Goal: Transaction & Acquisition: Purchase product/service

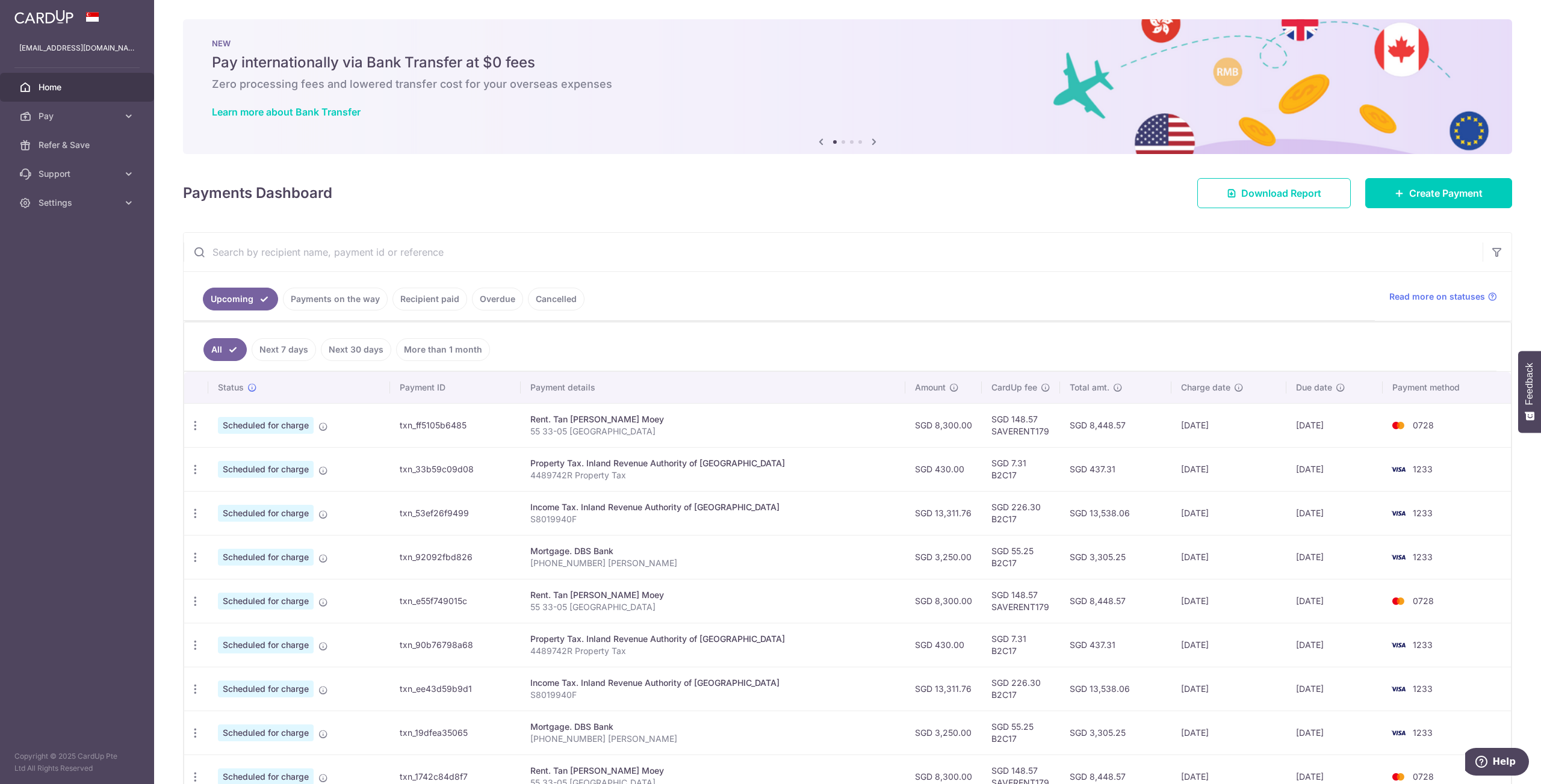
scroll to position [63, 0]
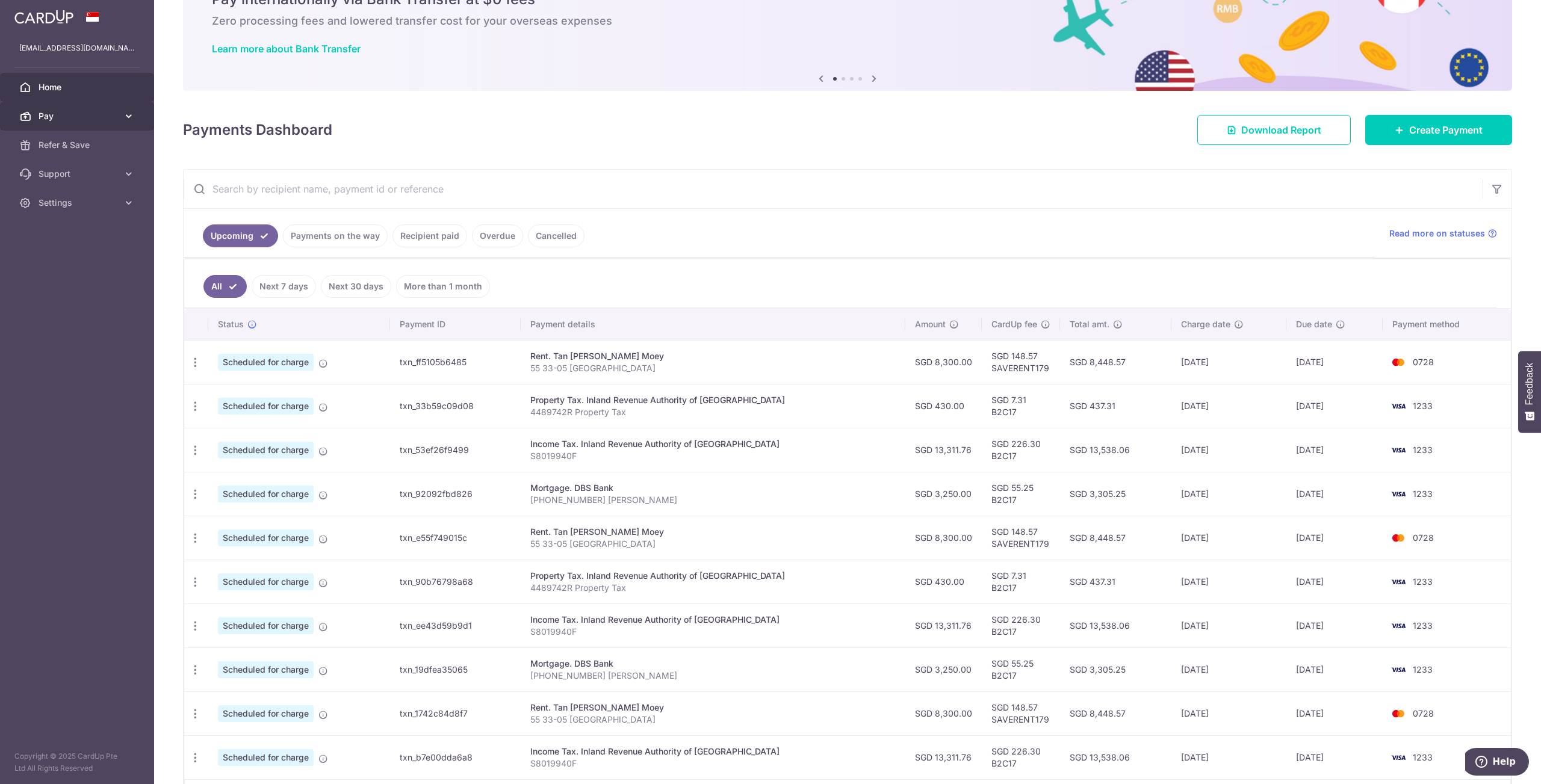
click at [73, 111] on span "Pay" at bounding box center [78, 116] width 79 height 12
click at [74, 150] on span "Payments" at bounding box center [78, 145] width 79 height 12
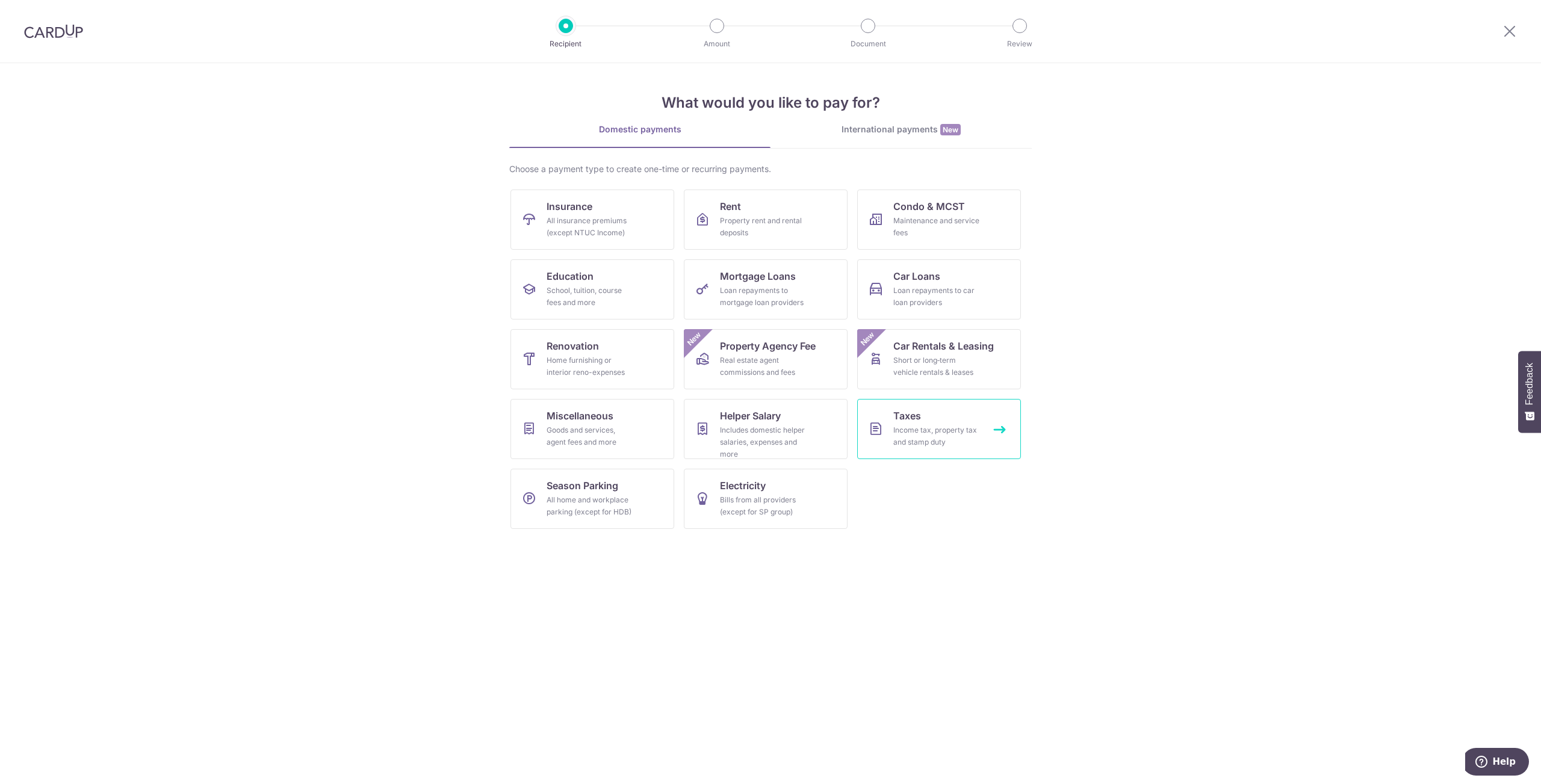
click at [936, 437] on div "Income tax, property tax and stamp duty" at bounding box center [936, 436] width 87 height 24
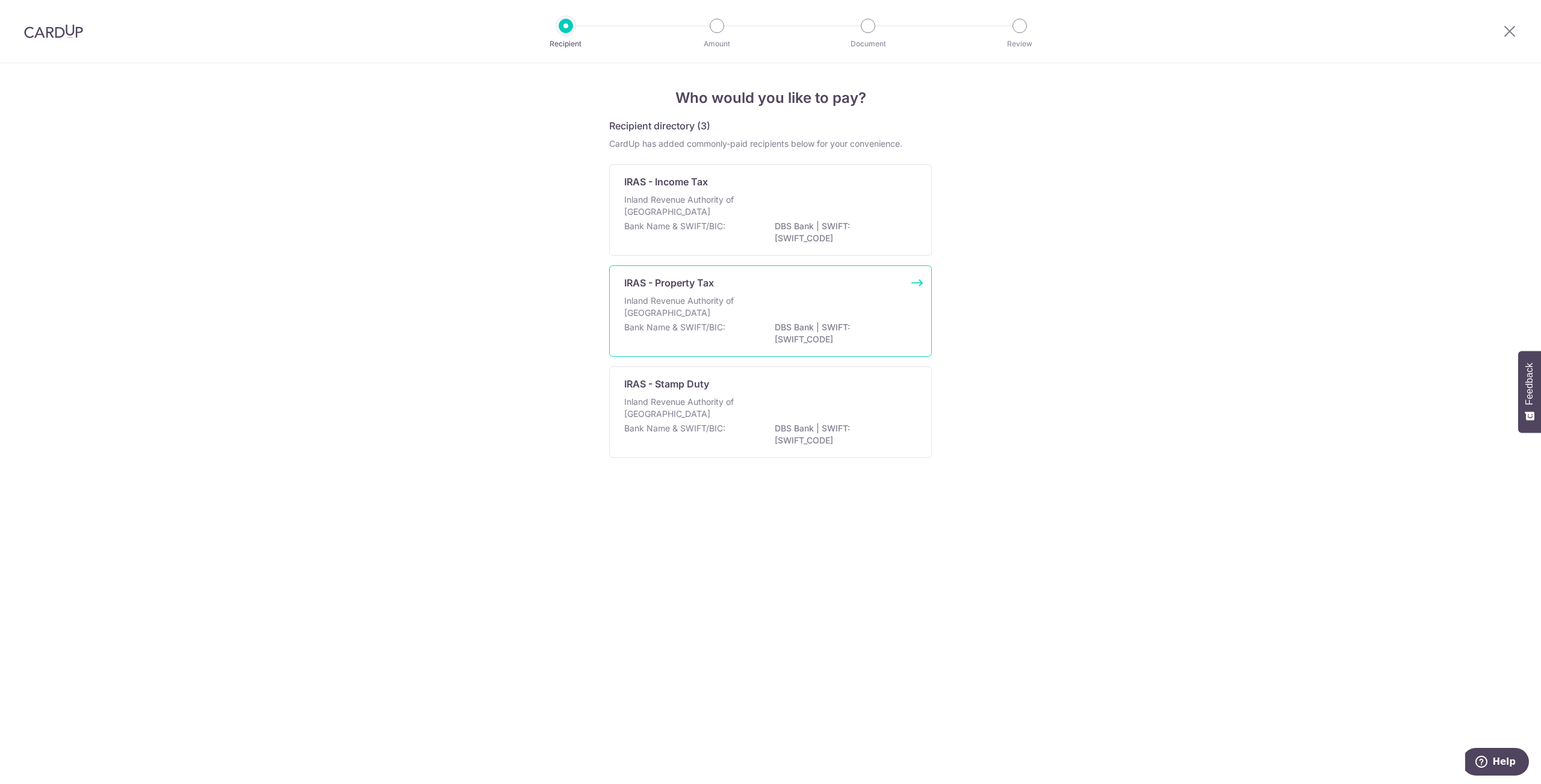
click at [752, 292] on div "IRAS - Property Tax Inland Revenue Authority of Singapore Bank Name & SWIFT/BIC…" at bounding box center [770, 311] width 323 height 91
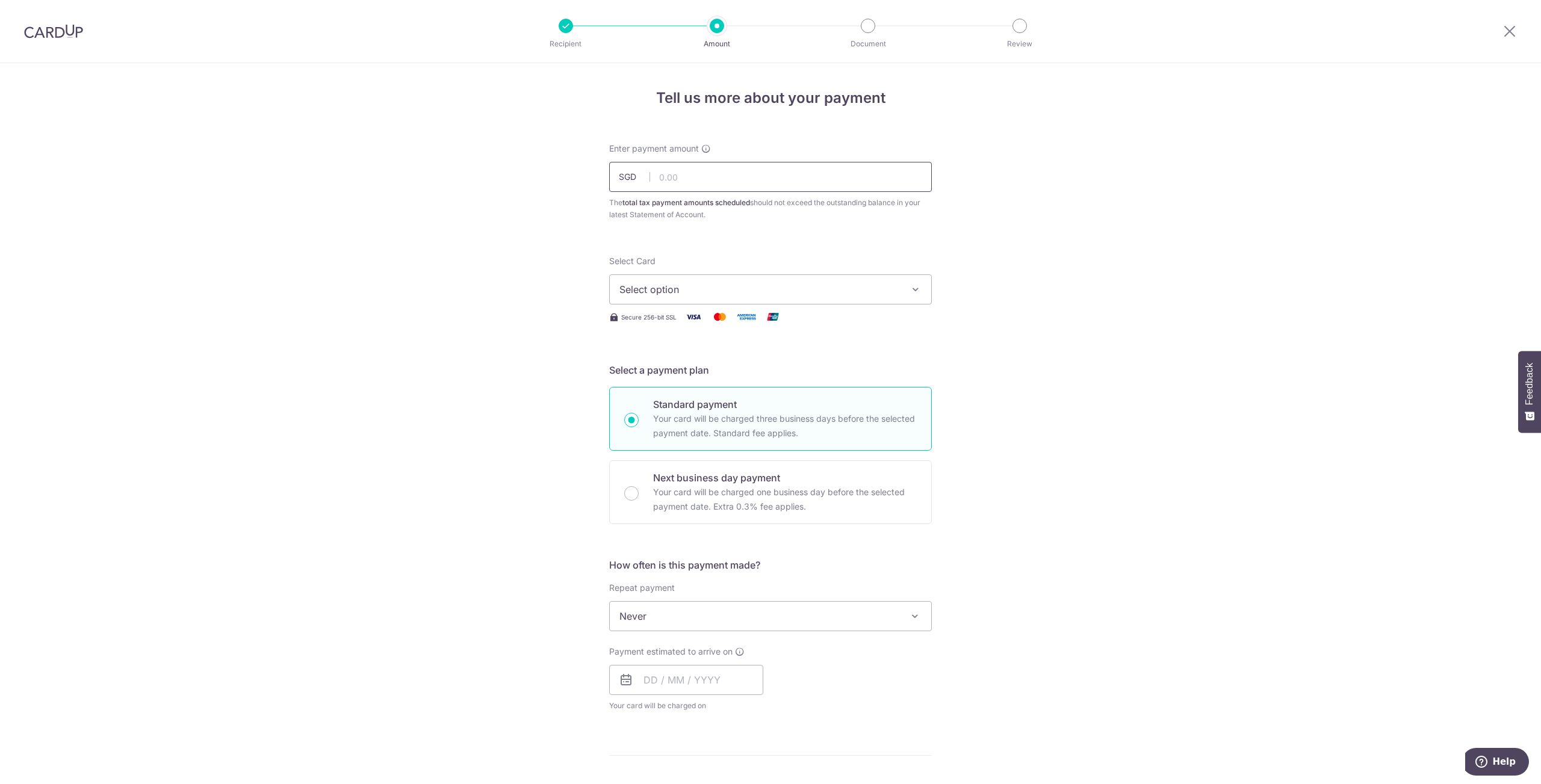
click at [664, 177] on input "text" at bounding box center [770, 177] width 323 height 30
type input "6"
type input "860.00"
click at [737, 285] on span "Select option" at bounding box center [759, 289] width 281 height 14
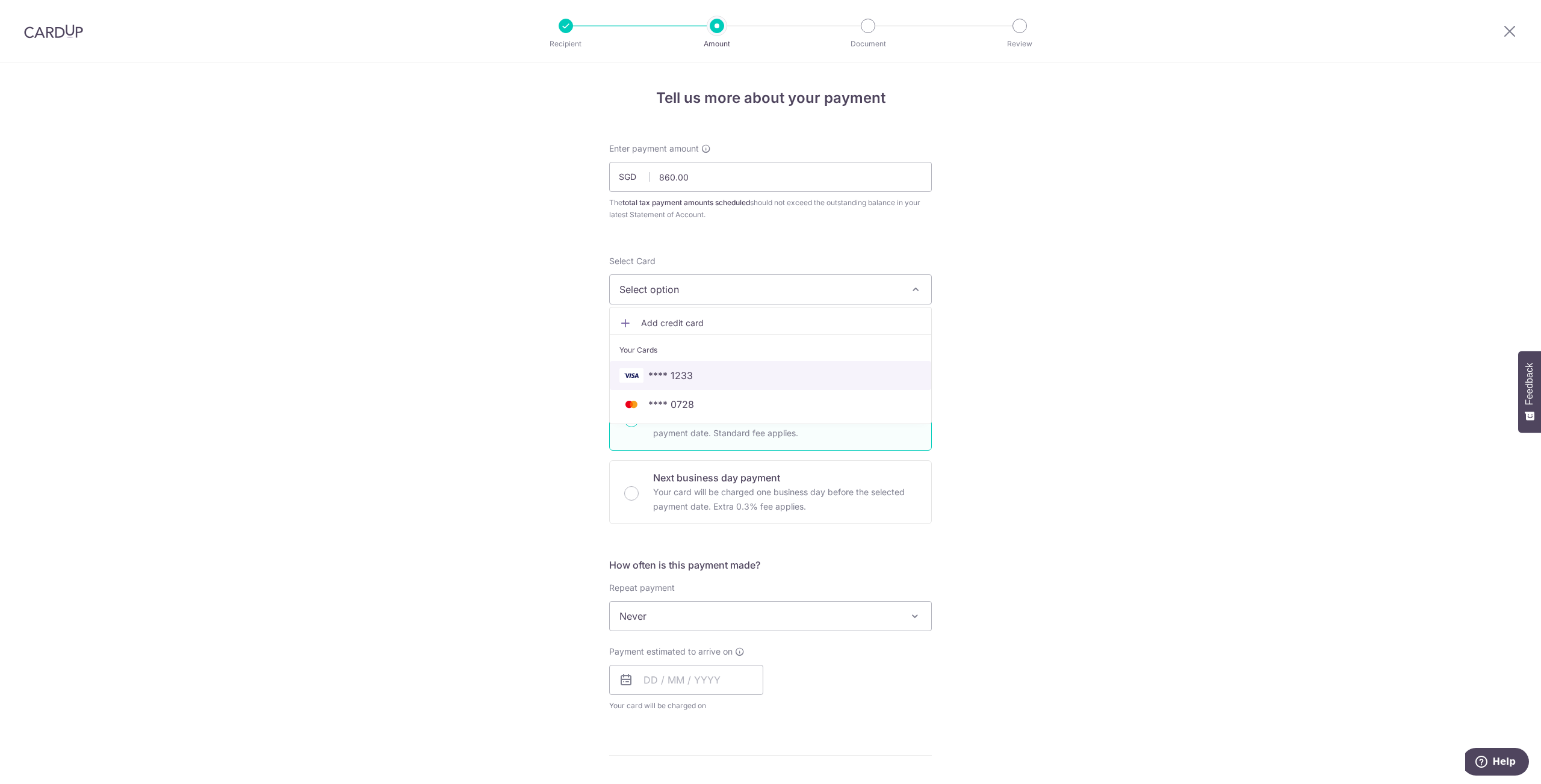
click at [671, 381] on span "**** 1233" at bounding box center [670, 375] width 44 height 14
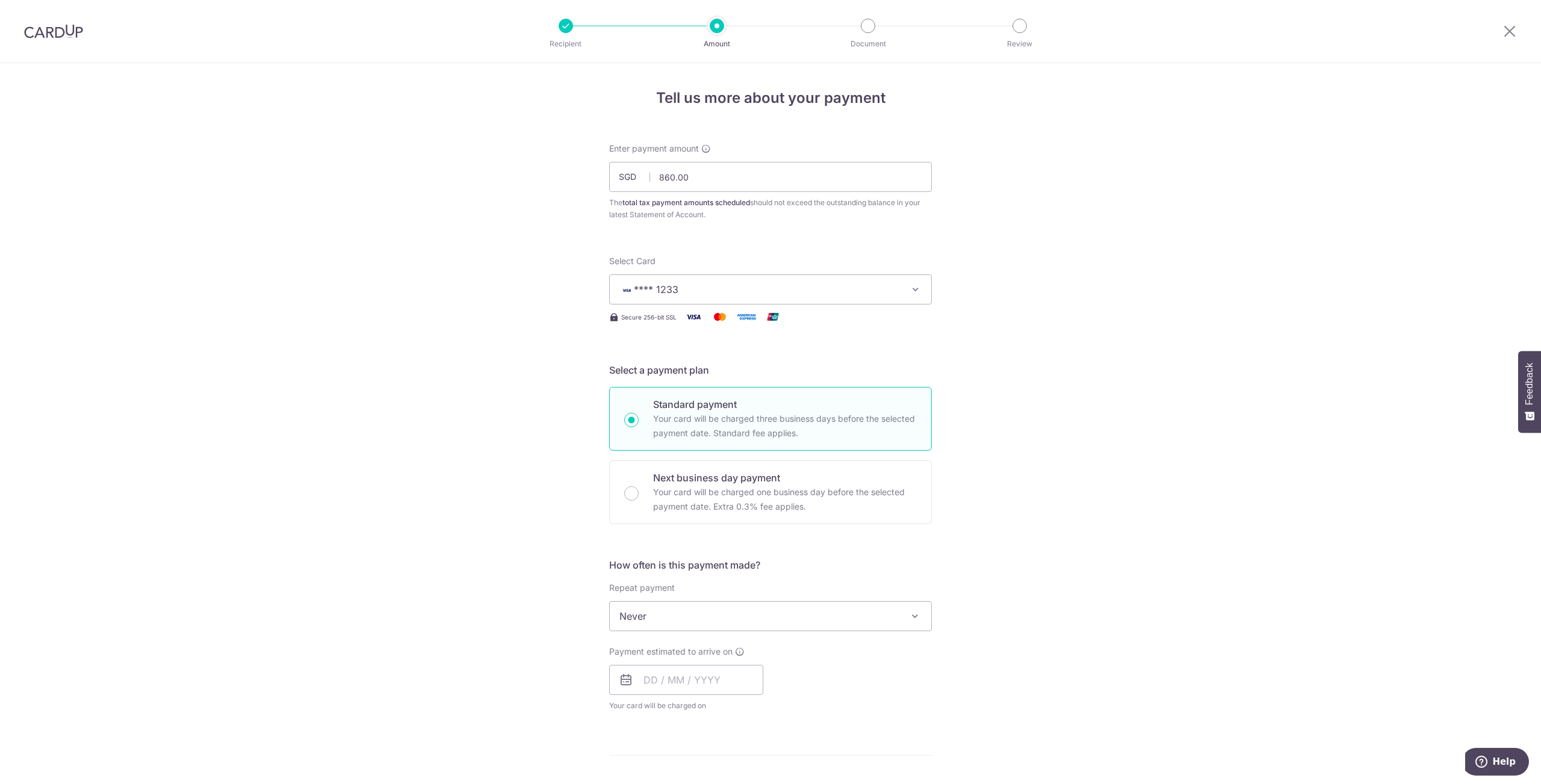
scroll to position [147, 0]
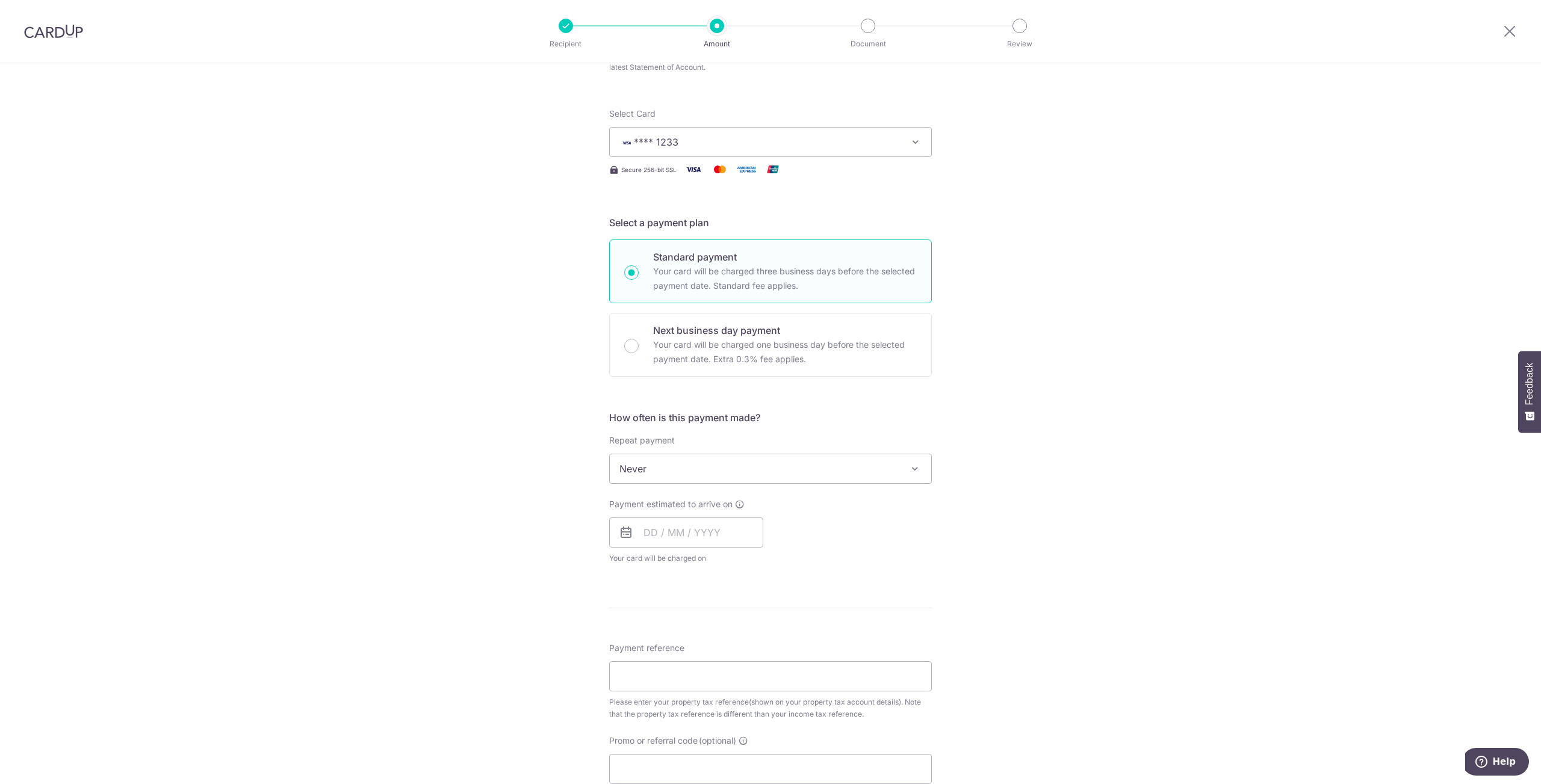
click at [664, 474] on span "Never" at bounding box center [770, 469] width 322 height 29
click at [663, 472] on span "Never" at bounding box center [770, 469] width 322 height 29
click at [651, 531] on input "text" at bounding box center [686, 532] width 154 height 30
click at [623, 565] on div "Prev Next Jan Feb Mar Apr May Jun Jul Aug Sep Oct Nov Dec" at bounding box center [705, 565] width 191 height 29
click at [629, 565] on div "Prev Next Jan Feb Mar Apr May Jun Jul Aug Sep Oct Nov Dec" at bounding box center [705, 565] width 191 height 29
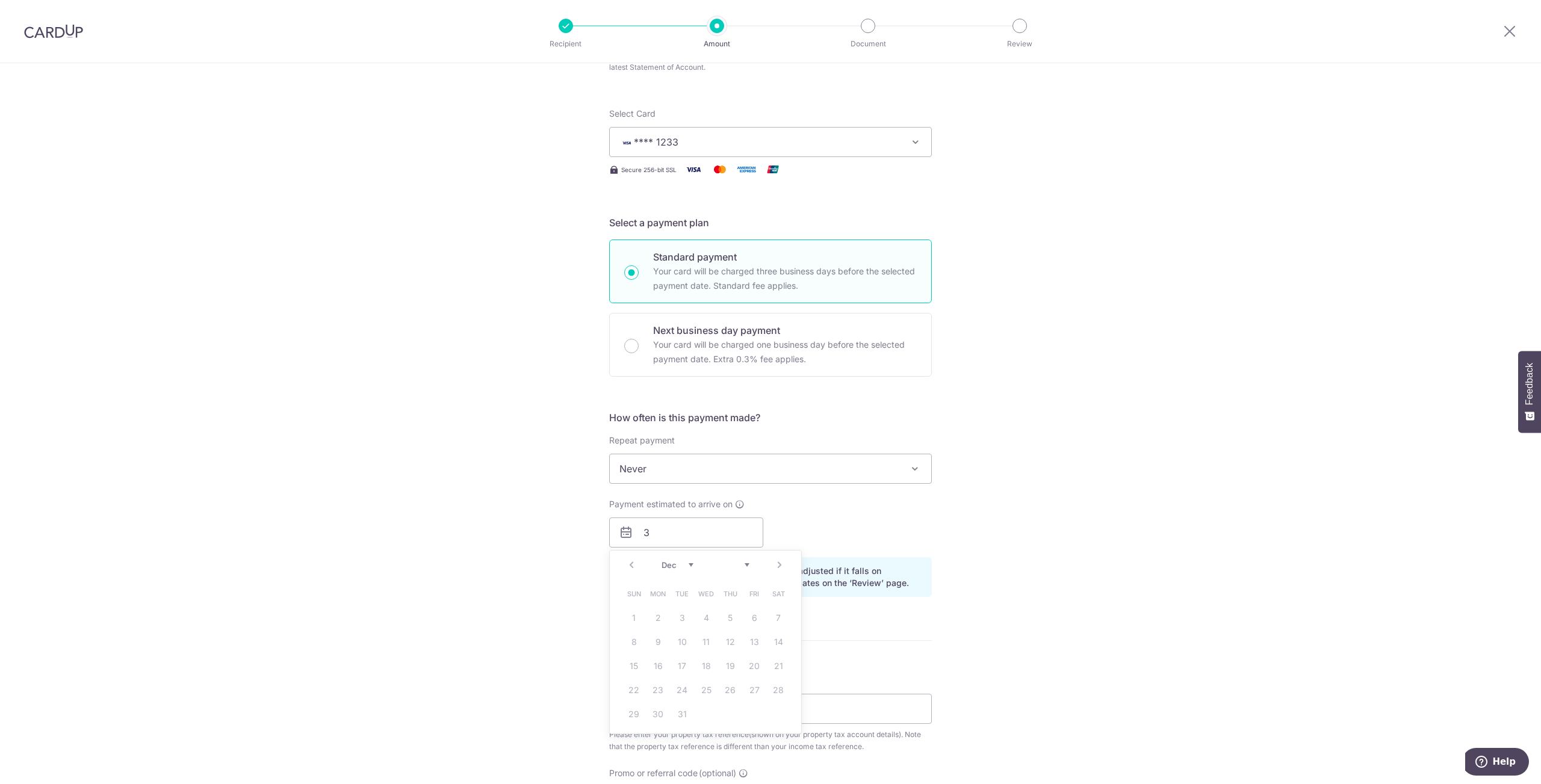
click at [692, 563] on div "Jan Feb Mar Apr May Jun Jul Aug Sep Oct Nov Dec" at bounding box center [705, 565] width 88 height 10
click at [664, 533] on input "3" at bounding box center [686, 532] width 154 height 30
click at [776, 568] on link "Next" at bounding box center [779, 564] width 14 height 14
click at [624, 565] on link "Prev" at bounding box center [631, 564] width 14 height 14
click at [776, 562] on link "Next" at bounding box center [779, 564] width 14 height 14
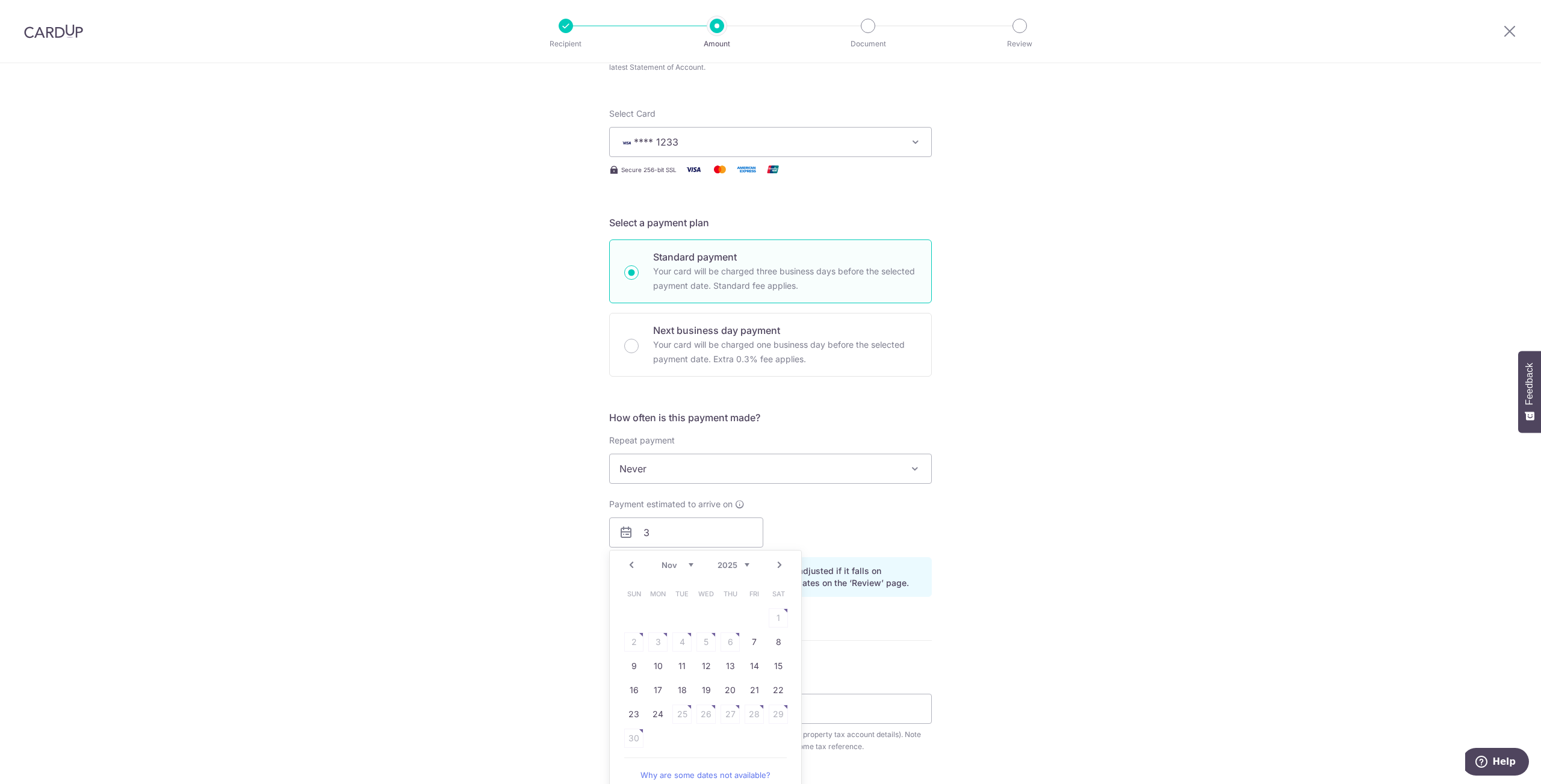
click at [631, 567] on link "Prev" at bounding box center [631, 564] width 14 height 14
click at [655, 716] on link "27" at bounding box center [658, 714] width 19 height 19
type input "27/10/2025"
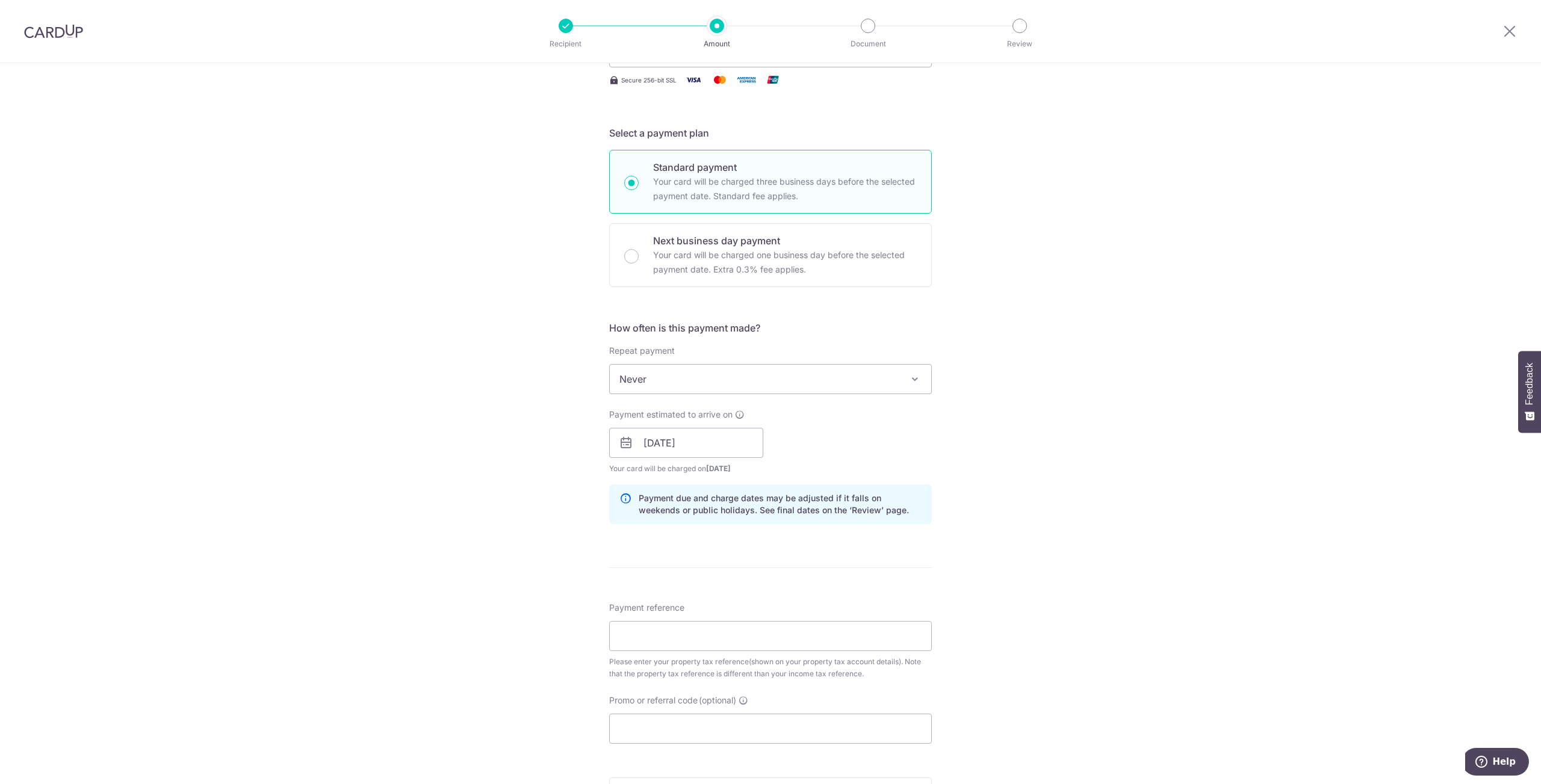
scroll to position [284, 0]
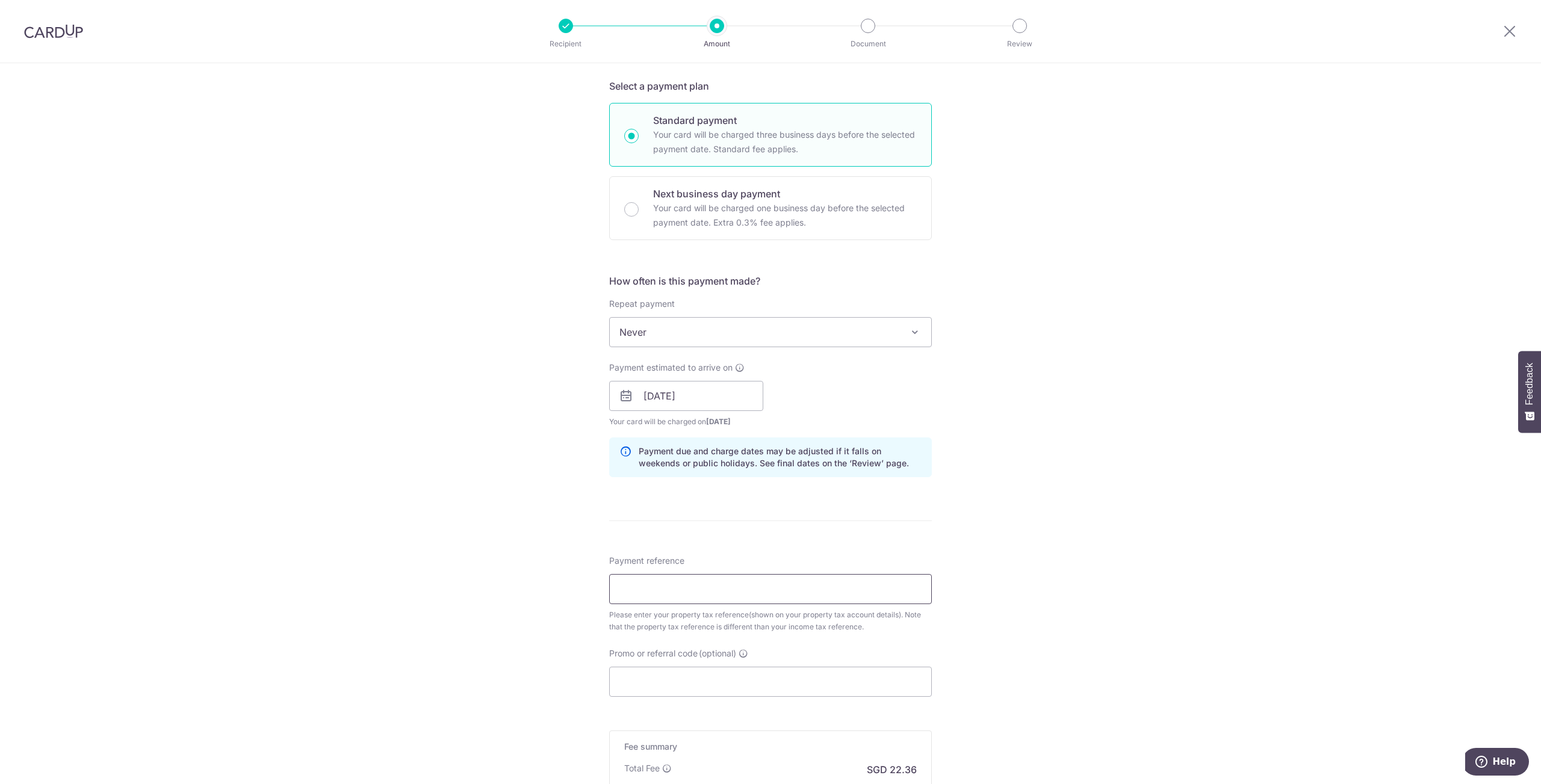
click at [628, 587] on input "Payment reference" at bounding box center [770, 589] width 323 height 30
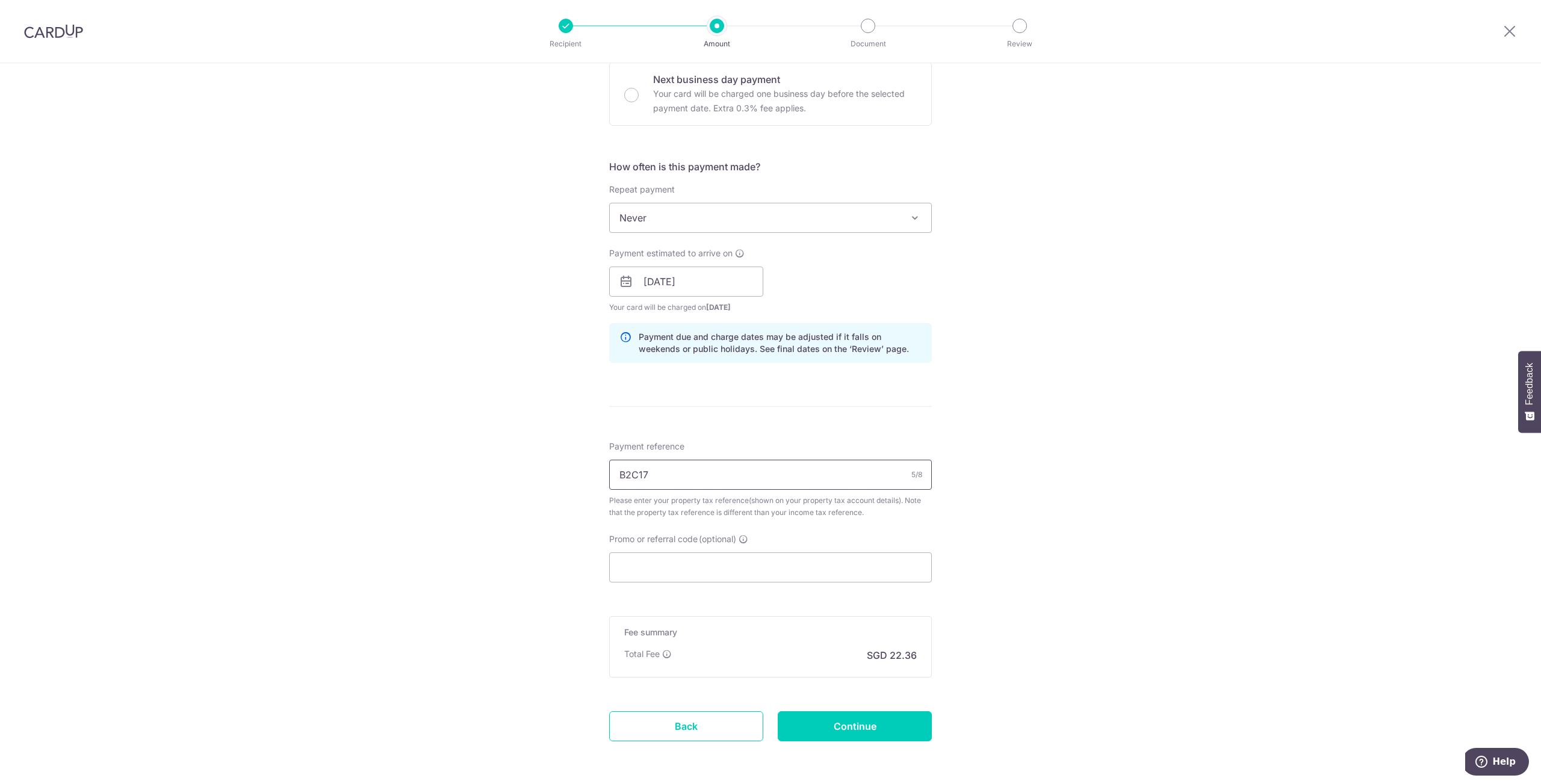
scroll to position [410, 0]
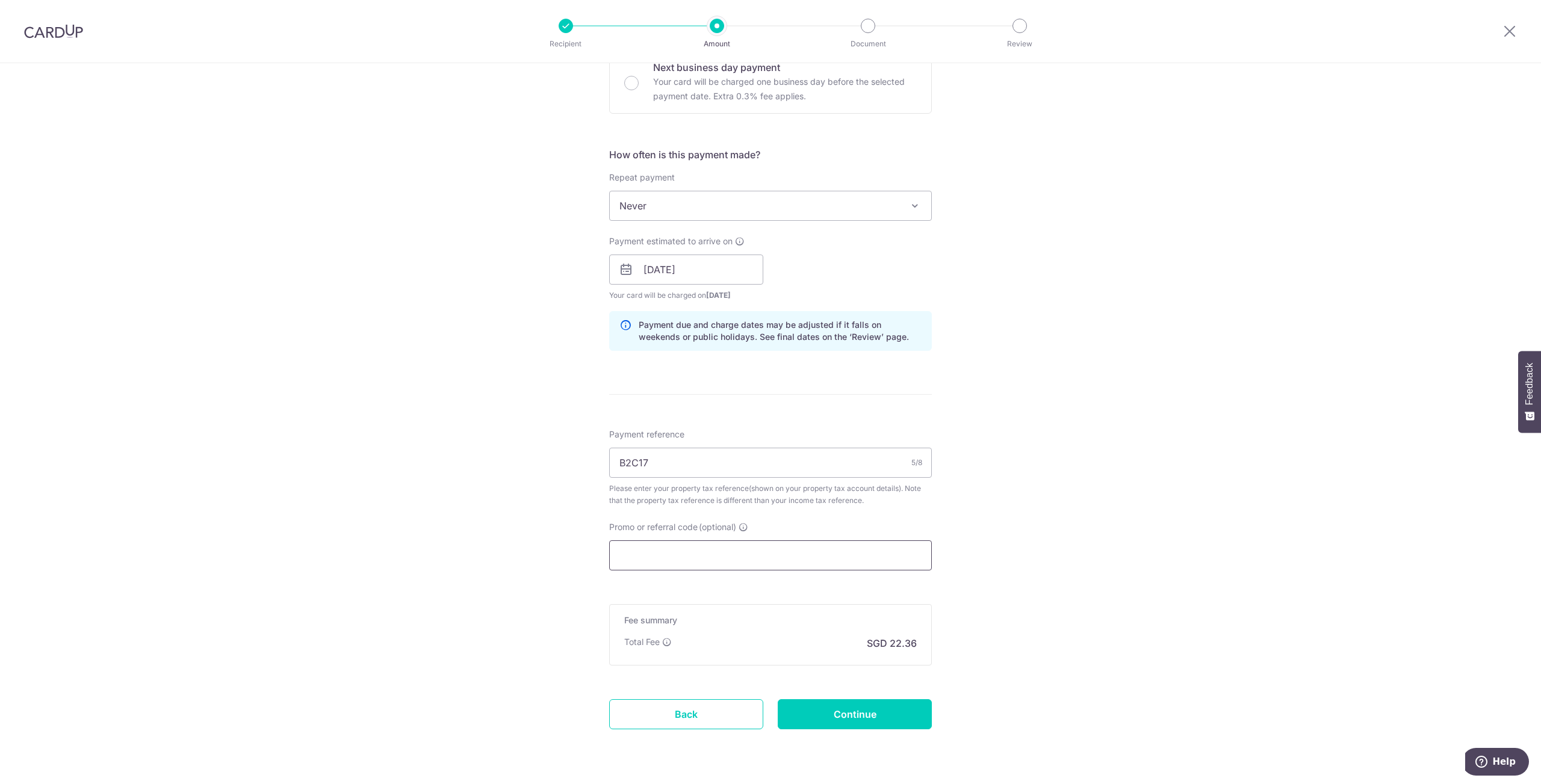
click at [754, 562] on input "Promo or referral code (optional)" at bounding box center [770, 555] width 323 height 30
drag, startPoint x: 659, startPoint y: 467, endPoint x: 608, endPoint y: 463, distance: 51.2
click at [609, 463] on input "B2C17" at bounding box center [770, 463] width 323 height 30
type input "4489742R"
click at [636, 551] on input "Promo or referral code (optional)" at bounding box center [770, 555] width 323 height 30
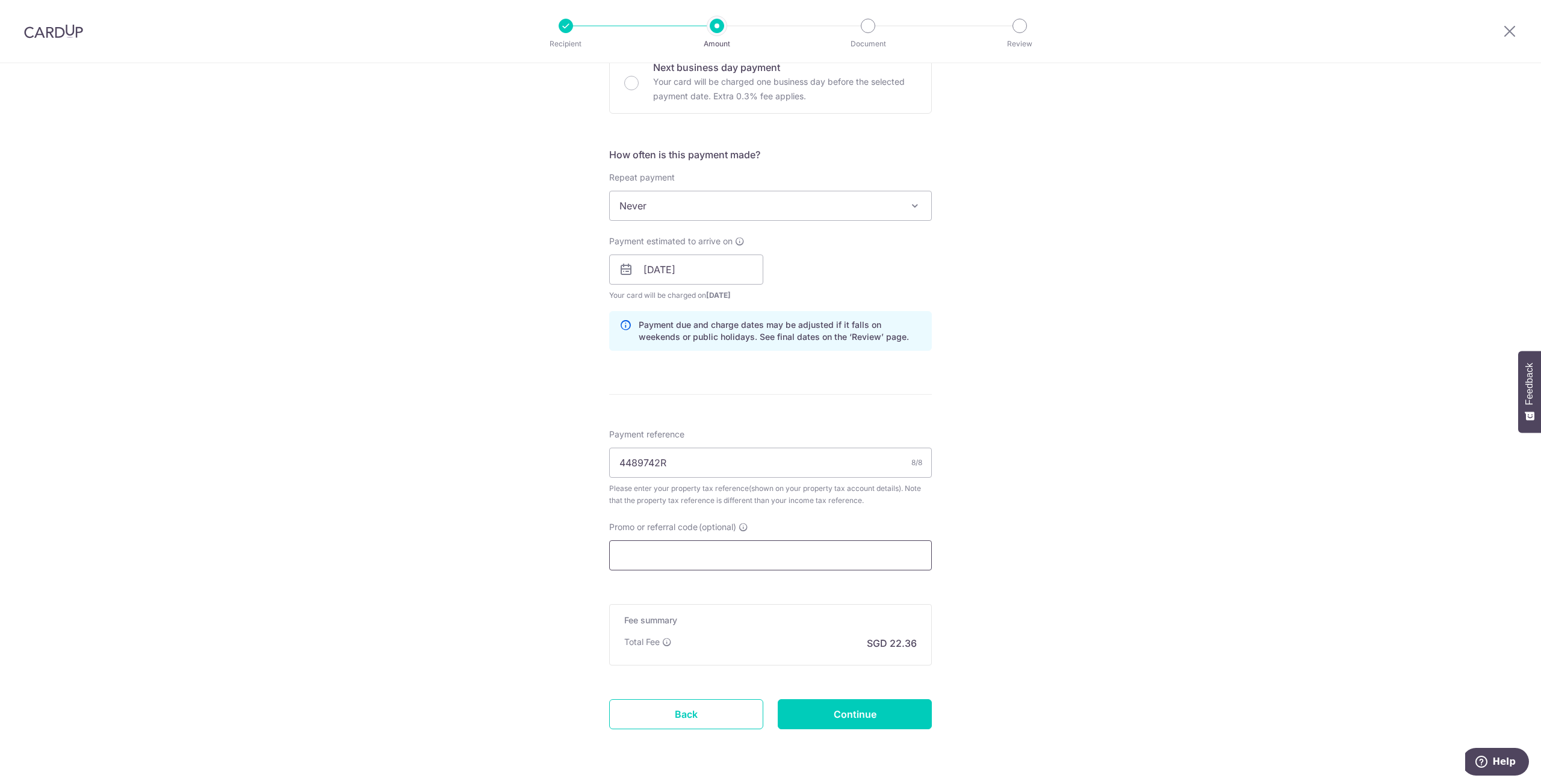
type input "V"
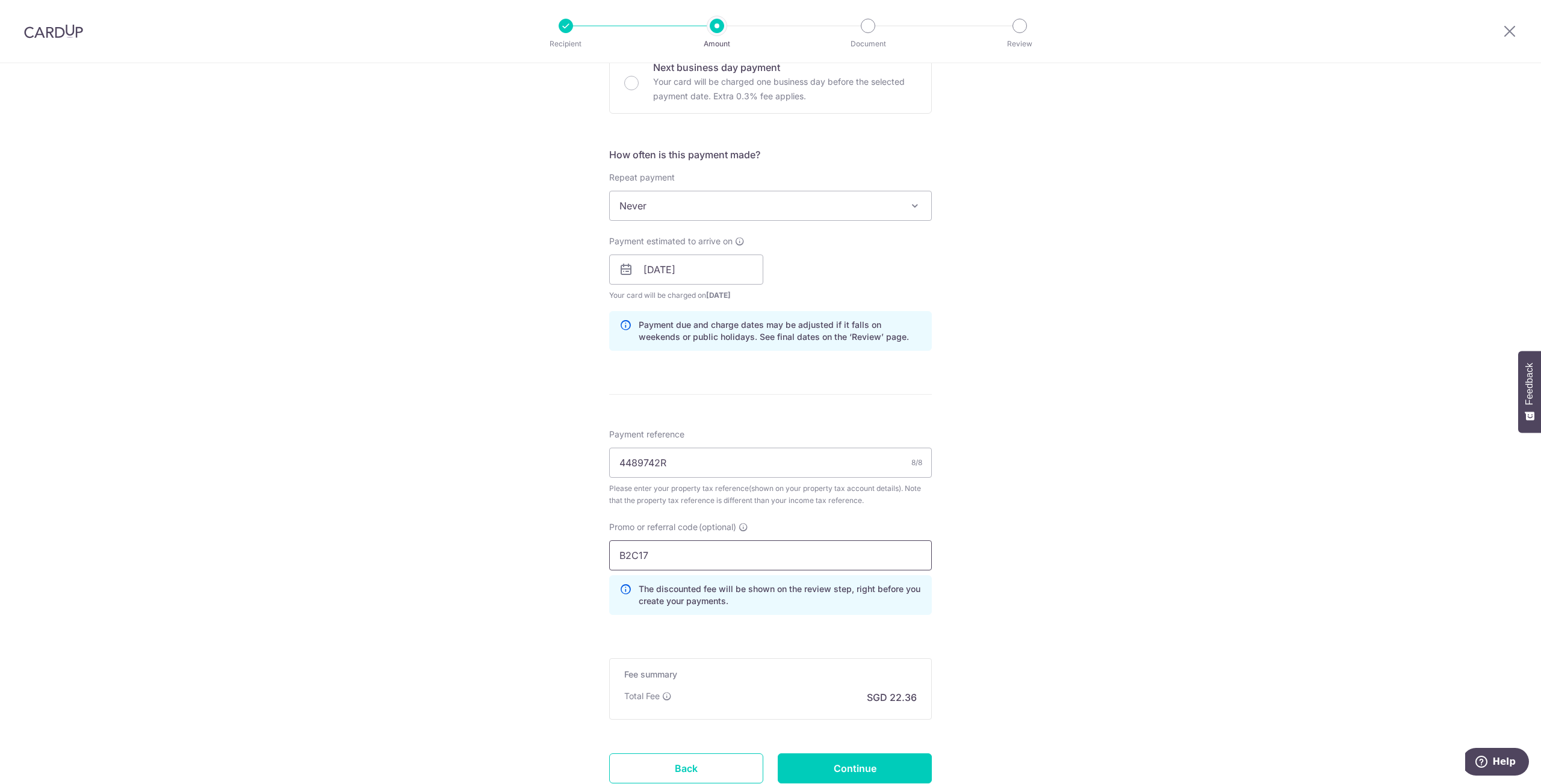
type input "B2C17"
click at [1047, 582] on div "Tell us more about your payment Enter payment amount SGD 860.00 860.00 The tota…" at bounding box center [770, 263] width 1541 height 1221
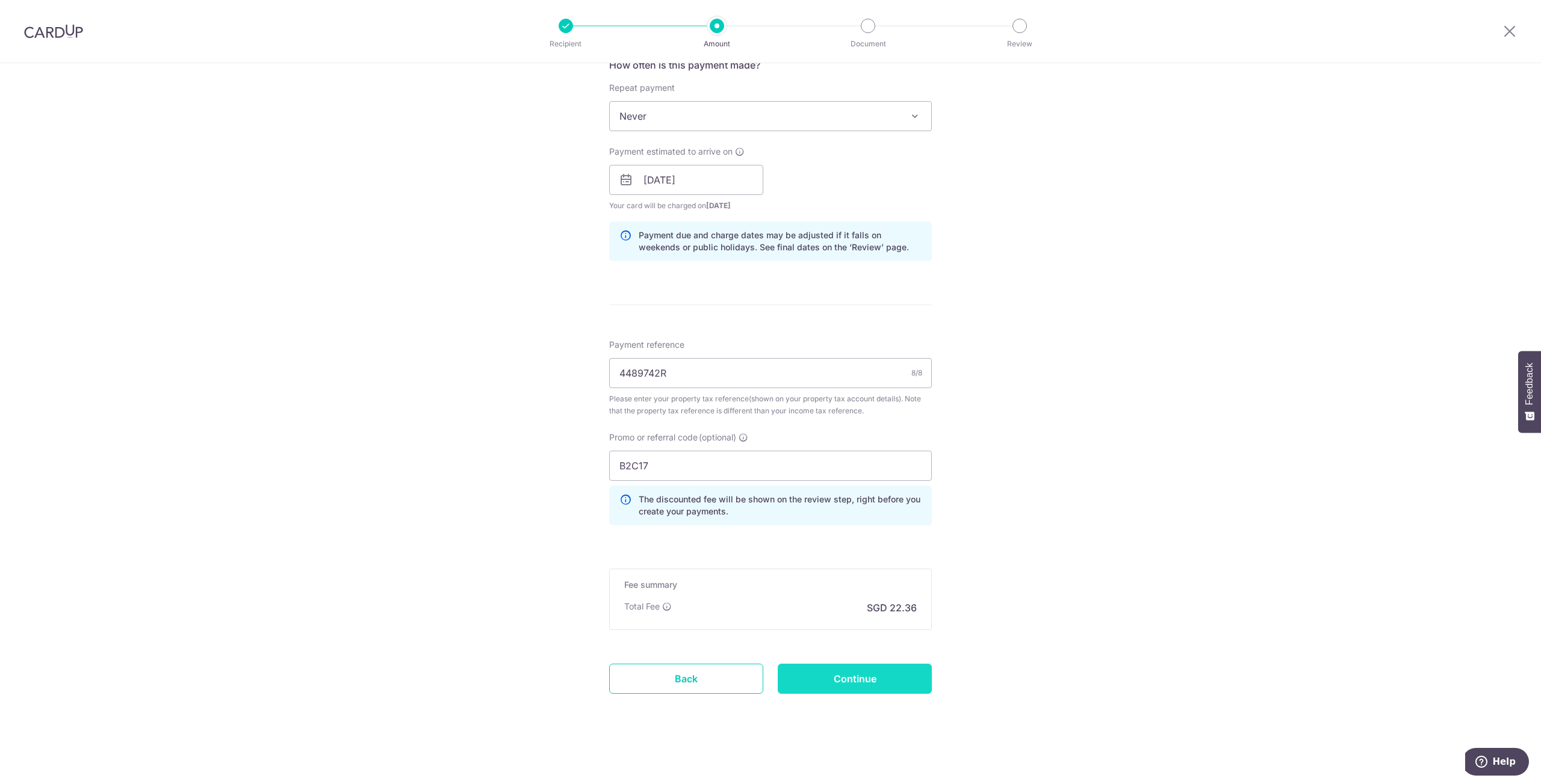
click at [861, 679] on input "Continue" at bounding box center [855, 679] width 154 height 30
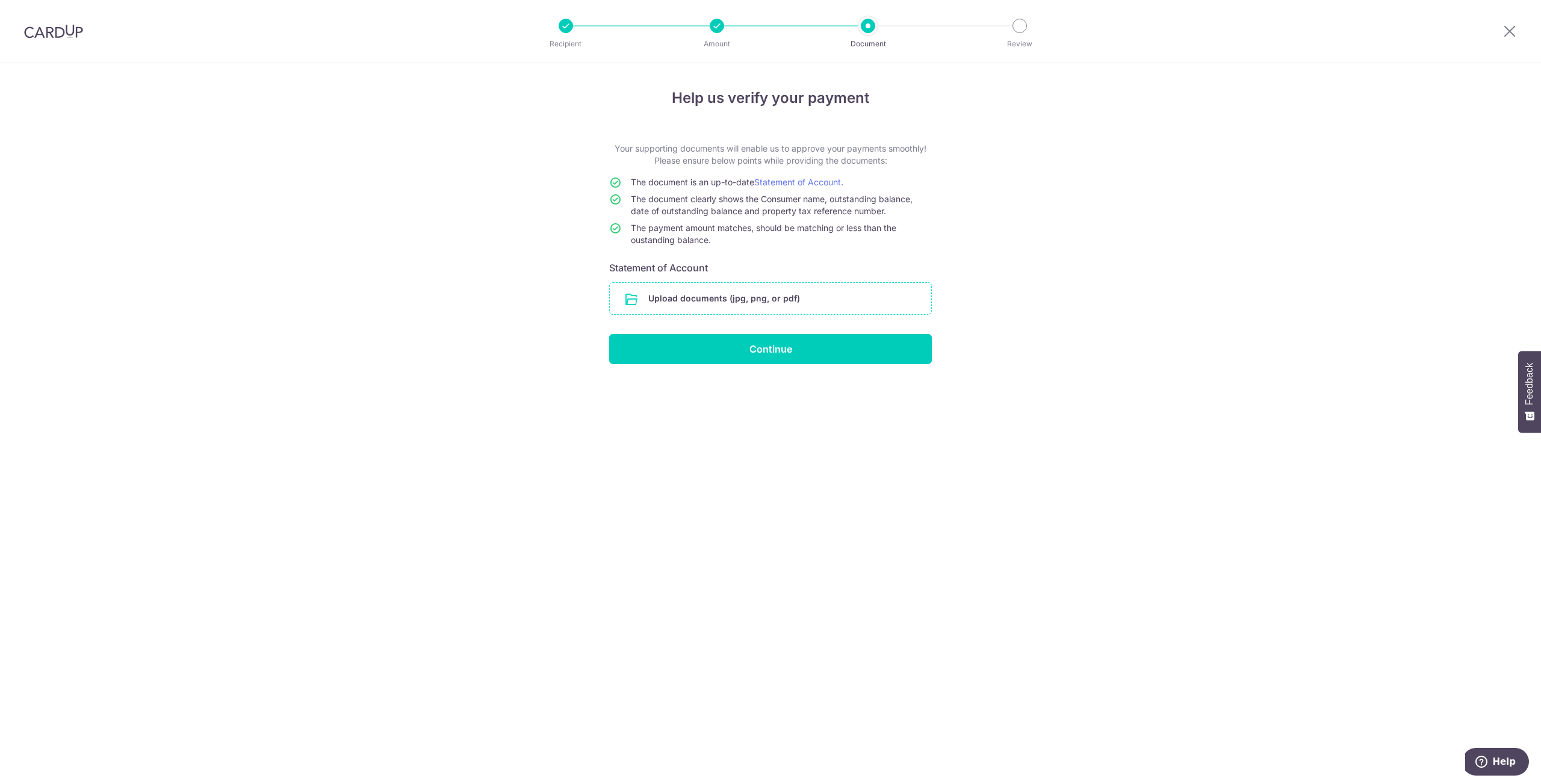
click at [728, 297] on input "file" at bounding box center [770, 298] width 322 height 31
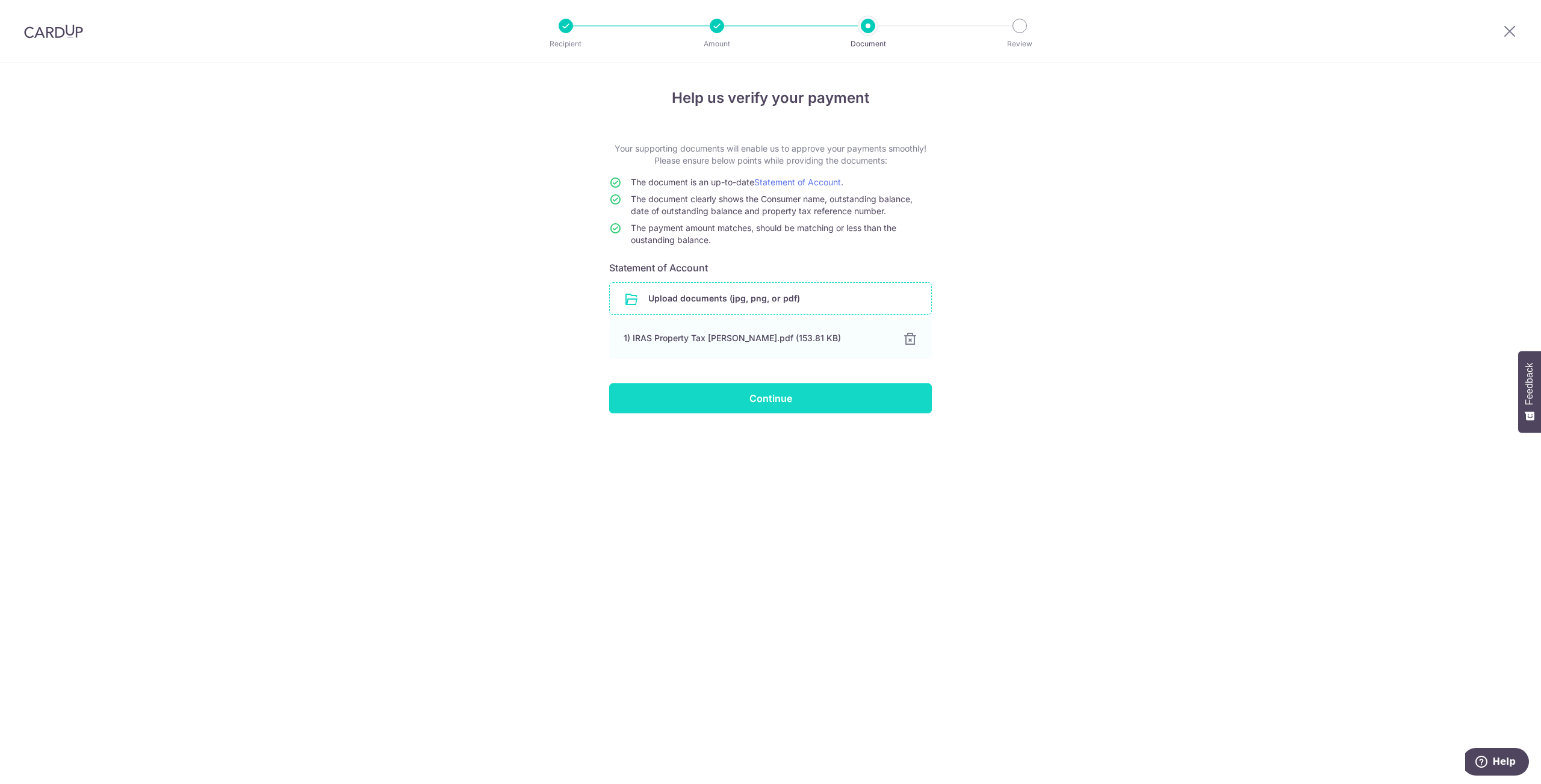
click at [802, 403] on input "Continue" at bounding box center [770, 398] width 323 height 30
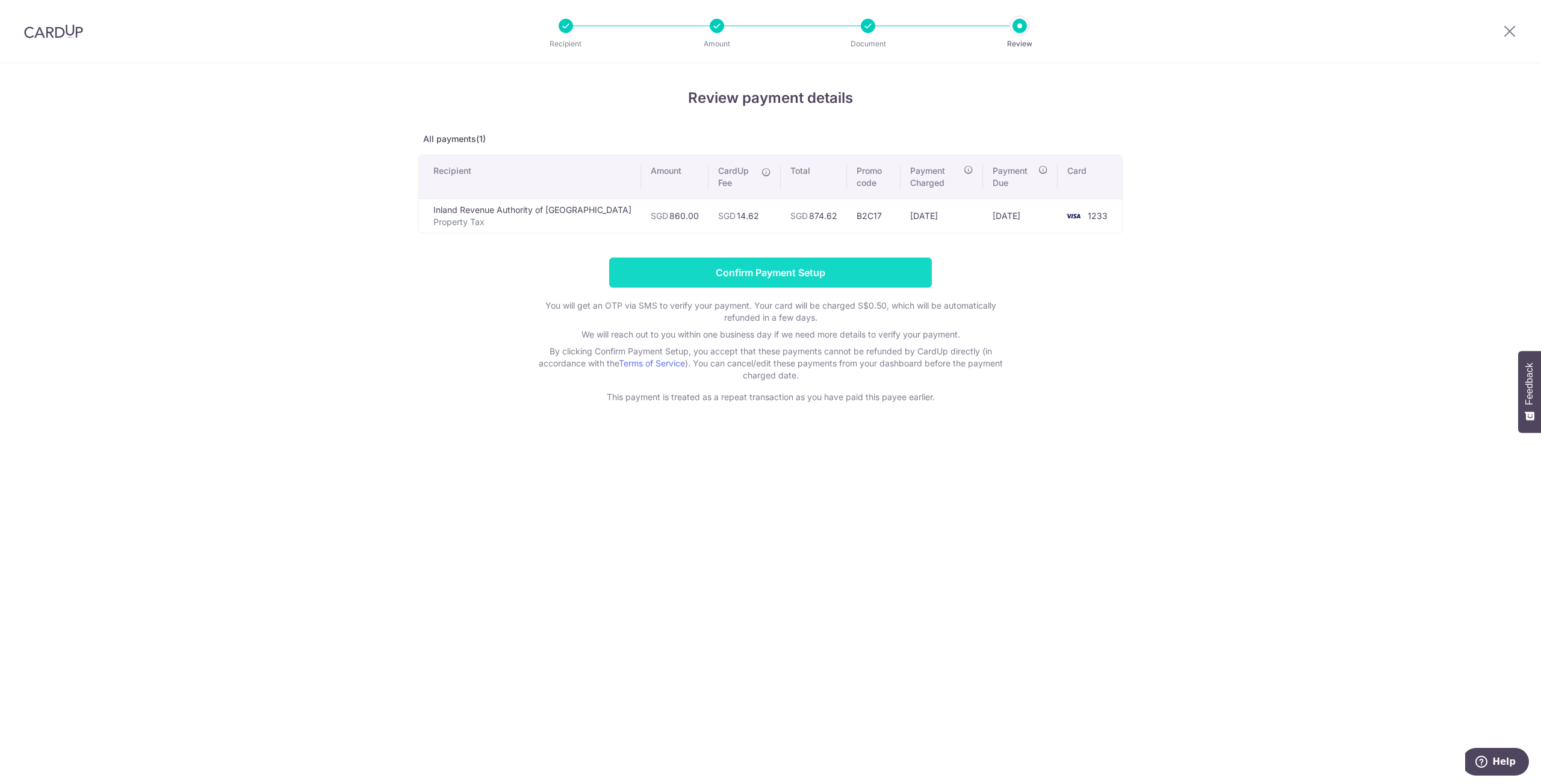
click at [853, 278] on input "Confirm Payment Setup" at bounding box center [770, 272] width 323 height 30
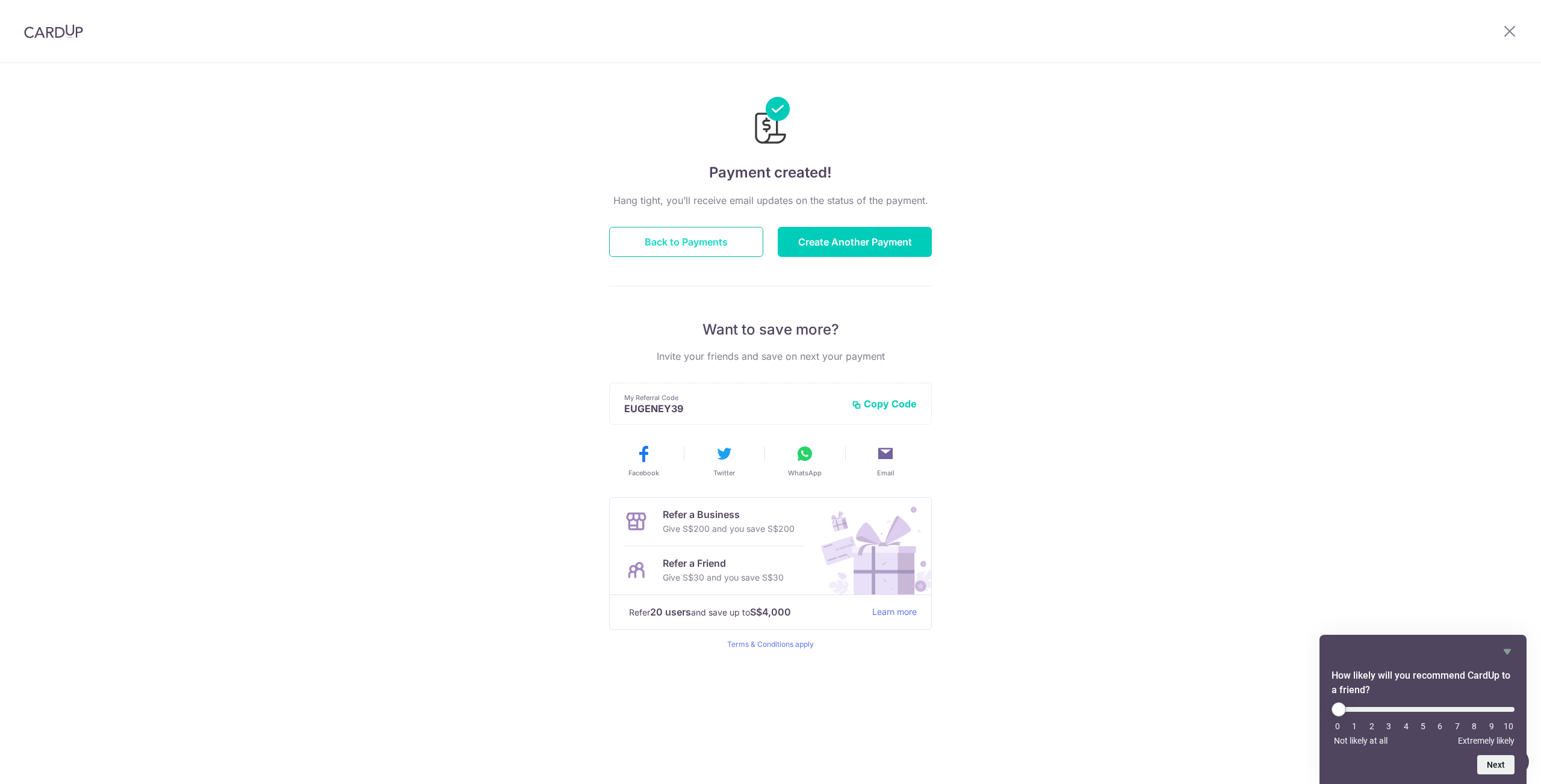
click at [690, 247] on button "Back to Payments" at bounding box center [686, 242] width 154 height 30
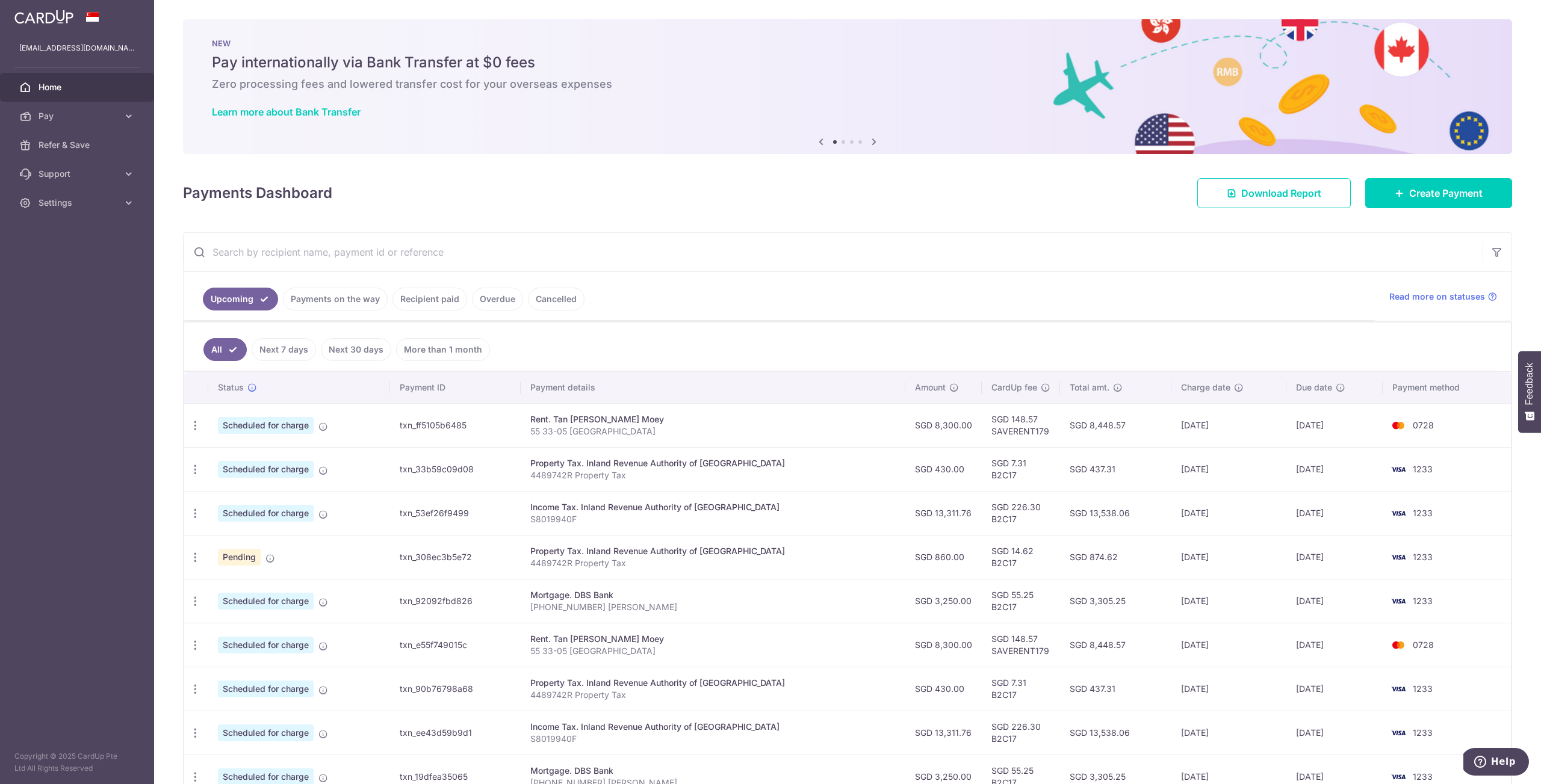
scroll to position [63, 0]
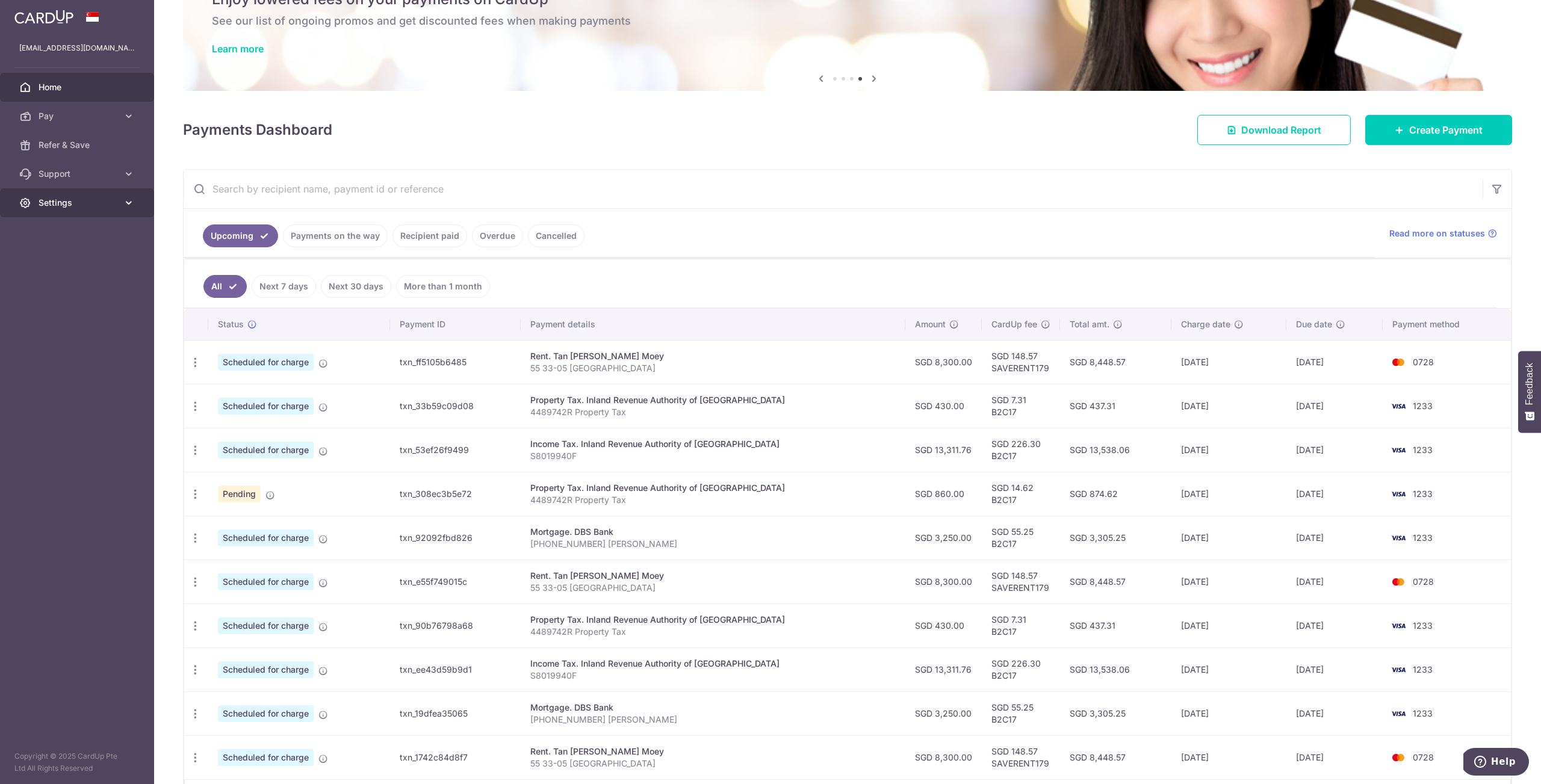
click at [98, 210] on link "Settings" at bounding box center [77, 203] width 154 height 29
click at [51, 263] on span "Logout" at bounding box center [78, 261] width 79 height 12
